Goal: Check status: Check status

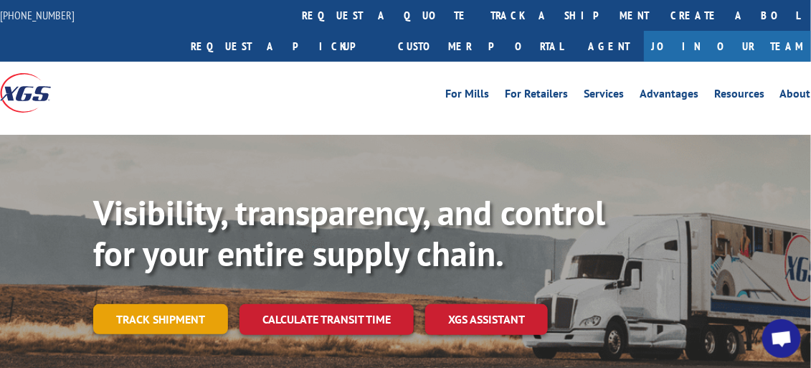
click at [194, 304] on link "Track shipment" at bounding box center [160, 319] width 135 height 30
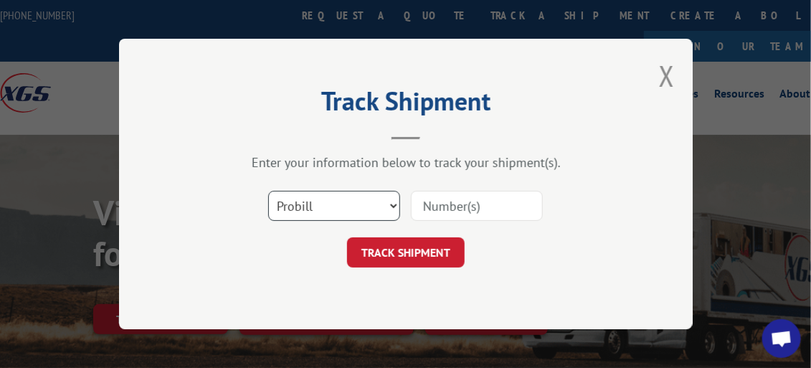
click at [332, 202] on select "Select category... Probill BOL PO" at bounding box center [334, 206] width 132 height 30
select select "bol"
click at [268, 191] on select "Select category... Probill BOL PO" at bounding box center [334, 206] width 132 height 30
click at [417, 201] on input at bounding box center [477, 206] width 132 height 30
paste input "6024125"
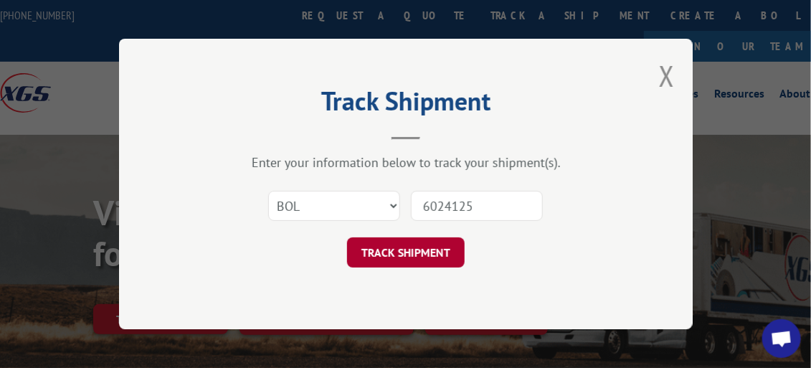
type input "6024125"
click at [406, 254] on button "TRACK SHIPMENT" at bounding box center [406, 252] width 118 height 30
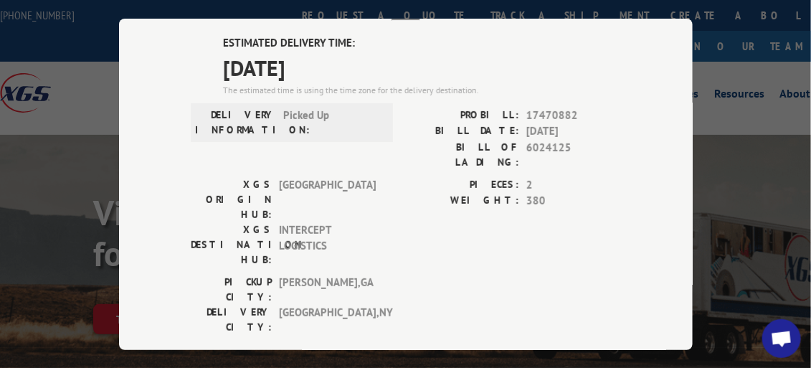
scroll to position [72, 0]
